Goal: Task Accomplishment & Management: Manage account settings

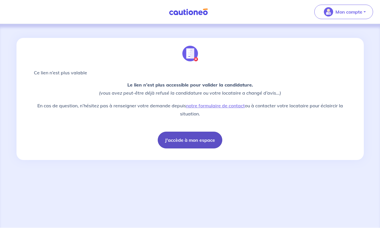
click at [202, 143] on button "J'accède à mon espace" at bounding box center [190, 140] width 65 height 17
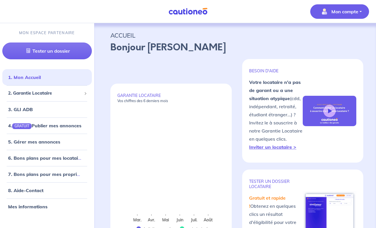
click at [345, 11] on p "Mon compte" at bounding box center [344, 11] width 27 height 7
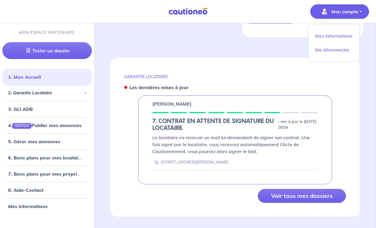
scroll to position [230, 0]
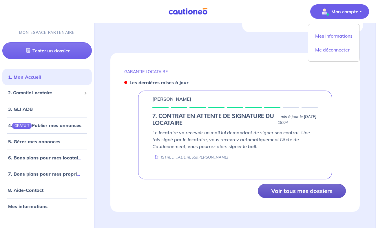
click at [303, 190] on button "Voir tous mes dossiers" at bounding box center [302, 191] width 88 height 14
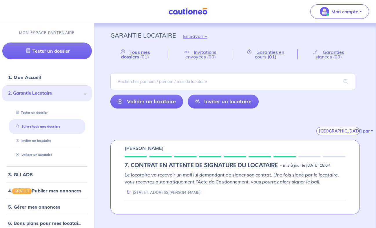
scroll to position [0, 0]
click at [139, 54] on span "Tous mes dossiers" at bounding box center [135, 54] width 29 height 10
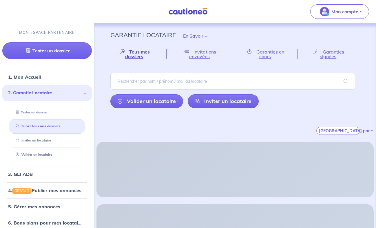
scroll to position [0, 0]
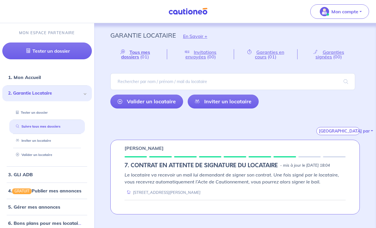
click at [263, 165] on h5 "7. CONTRAT EN ATTENTE DE SIGNATURE DU LOCATAIRE" at bounding box center [201, 165] width 153 height 7
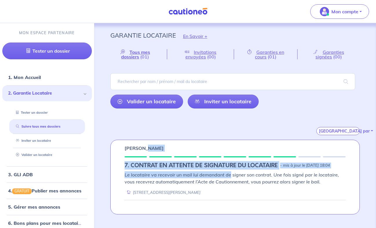
drag, startPoint x: 143, startPoint y: 148, endPoint x: 231, endPoint y: 174, distance: 91.5
click at [231, 174] on div "Michel COUSIN 7. CONTRAT EN ATTENTE DE SIGNATURE DU LOCATAIRE - mis à jour le 8…" at bounding box center [235, 177] width 250 height 75
click at [194, 52] on span "Invitations envoyées" at bounding box center [200, 54] width 31 height 10
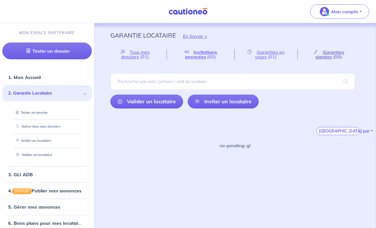
click at [327, 54] on span "Garanties signées" at bounding box center [329, 54] width 29 height 10
click at [136, 55] on span "Tous mes dossiers" at bounding box center [135, 54] width 29 height 10
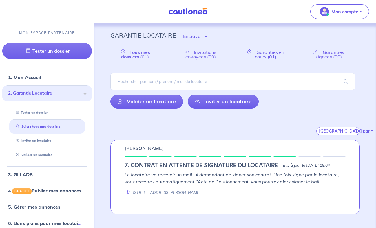
click at [288, 108] on div "Valider un locataire Inviter un locataire" at bounding box center [235, 90] width 250 height 35
click at [333, 131] on button "Trier par" at bounding box center [337, 131] width 43 height 8
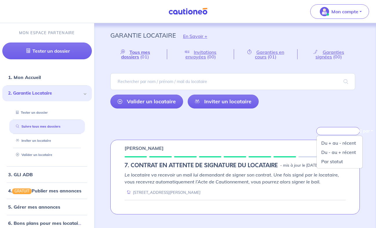
click at [290, 118] on div "Trier par Du + au - récent Du - au + récent Par statut" at bounding box center [235, 124] width 250 height 22
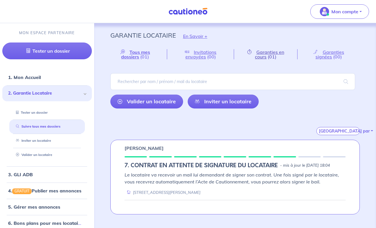
click at [270, 54] on span "Garanties en cours" at bounding box center [269, 54] width 29 height 10
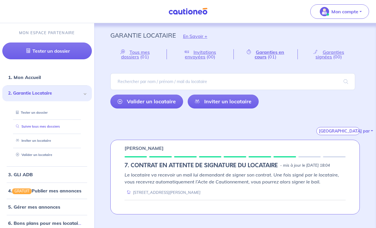
click at [47, 128] on link "Suivre tous mes dossiers" at bounding box center [37, 127] width 46 height 4
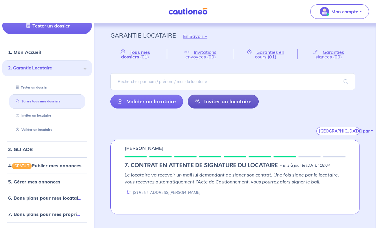
scroll to position [54, 0]
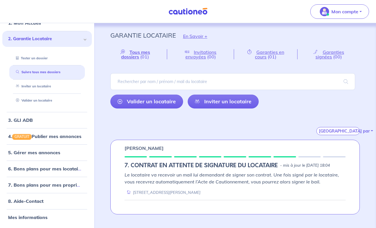
click at [280, 106] on div "Valider un locataire Inviter un locataire" at bounding box center [235, 90] width 250 height 35
click at [292, 115] on div "Trier par" at bounding box center [235, 124] width 250 height 22
click at [56, 18] on nav "Mon compte MON ESPACE PARTENAIRE Tester un dossier 1. Mon Accueil 2. Garantie L…" at bounding box center [188, 11] width 376 height 23
click at [48, 38] on span "2. Garantie Locataire" at bounding box center [45, 39] width 74 height 7
click at [41, 59] on link "Tester un dossier" at bounding box center [31, 58] width 34 height 4
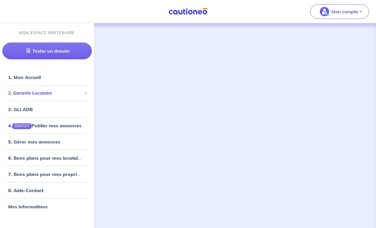
click at [62, 95] on span "2. Garantie Locataire" at bounding box center [45, 93] width 74 height 7
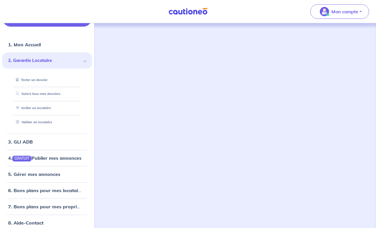
scroll to position [54, 0]
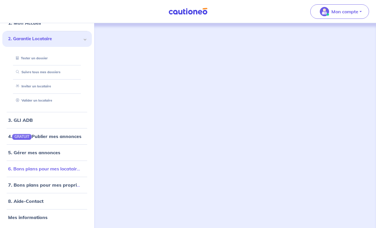
click at [57, 171] on link "6. Bons plans pour mes locataires" at bounding box center [45, 169] width 74 height 6
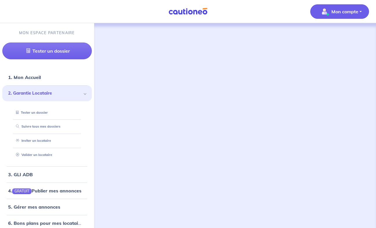
click at [328, 15] on span "Mon compte" at bounding box center [337, 11] width 41 height 9
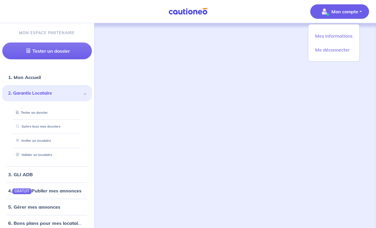
click at [263, 57] on div at bounding box center [235, 125] width 282 height 205
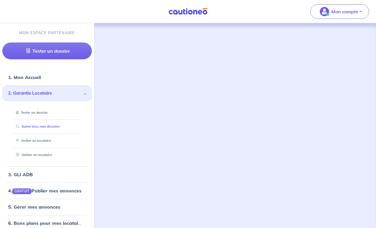
click at [54, 126] on link "Suivre tous mes dossiers" at bounding box center [37, 127] width 46 height 4
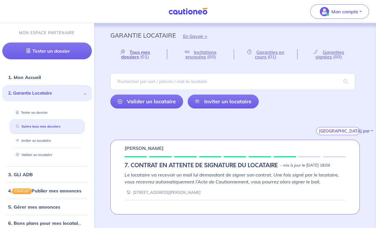
scroll to position [0, 0]
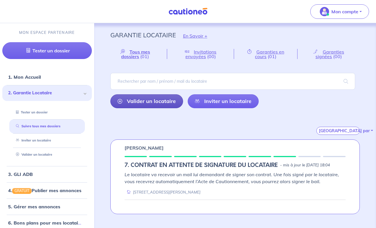
click at [140, 98] on link "Valider un locataire" at bounding box center [146, 101] width 73 height 14
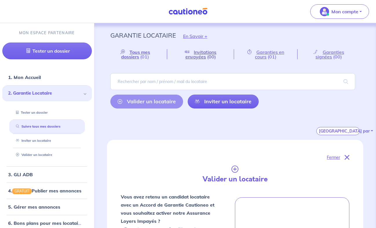
click at [202, 55] on span "Invitations envoyées" at bounding box center [200, 54] width 31 height 10
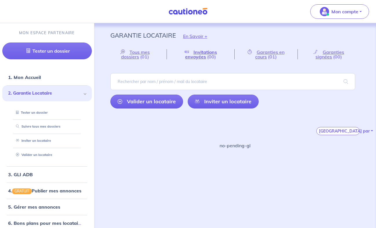
click at [285, 103] on div "Valider un locataire Inviter un locataire" at bounding box center [235, 90] width 250 height 35
click at [274, 54] on span "Garanties en cours" at bounding box center [269, 54] width 29 height 10
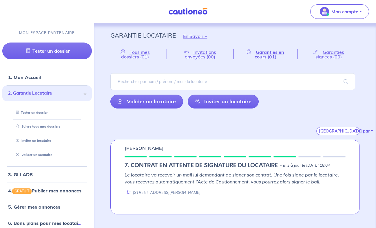
click at [235, 162] on h5 "7. CONTRAT EN ATTENTE DE SIGNATURE DU LOCATAIRE" at bounding box center [201, 165] width 153 height 7
click at [178, 170] on div "Michel COUSIN 7. CONTRAT EN ATTENTE DE SIGNATURE DU LOCATAIRE - mis à jour le 8…" at bounding box center [235, 177] width 250 height 75
click at [128, 192] on icon at bounding box center [129, 193] width 4 height 6
click at [134, 149] on p "Michel COUSIN" at bounding box center [144, 148] width 39 height 7
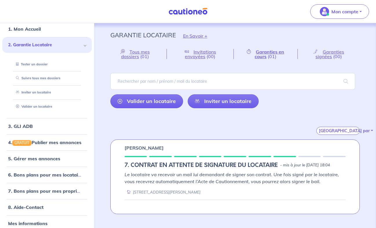
scroll to position [54, 0]
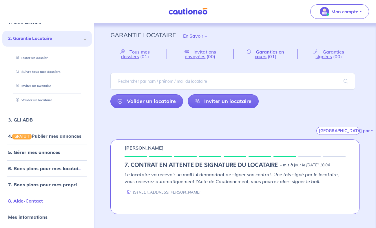
click at [37, 204] on link "8. Aide-Contact" at bounding box center [25, 201] width 35 height 6
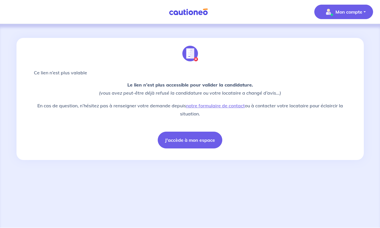
click at [344, 12] on p "Mon compte" at bounding box center [349, 11] width 27 height 7
click at [340, 8] on p "Mon compte" at bounding box center [349, 11] width 27 height 7
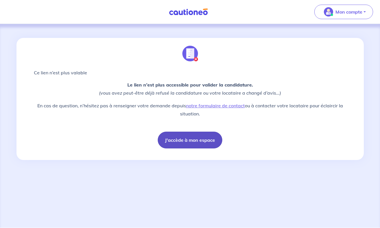
click at [189, 143] on button "J'accède à mon espace" at bounding box center [190, 140] width 65 height 17
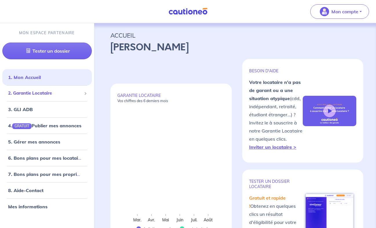
click at [26, 95] on span "2. Garantie Locataire" at bounding box center [45, 93] width 74 height 7
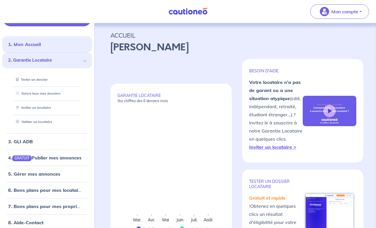
scroll to position [54, 0]
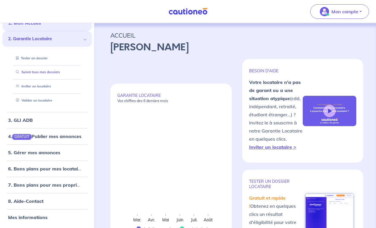
click at [33, 72] on link "Suivre tous mes dossiers" at bounding box center [37, 72] width 46 height 4
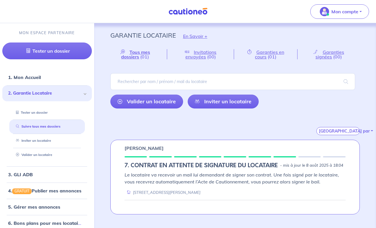
click at [247, 222] on div "Garantie Locataire En Savoir + Tous mes dossiers (01) Invitations envoyées (00)…" at bounding box center [235, 125] width 282 height 205
click at [367, 211] on div "Michel COUSIN 7. CONTRAT EN ATTENTE DE SIGNATURE DU LOCATAIRE - mis à jour le 8…" at bounding box center [234, 177] width 277 height 75
click at [292, 103] on div "Valider un locataire Inviter un locataire" at bounding box center [235, 90] width 250 height 35
click at [295, 104] on div "Valider un locataire Inviter un locataire" at bounding box center [235, 90] width 250 height 35
